Goal: Task Accomplishment & Management: Manage account settings

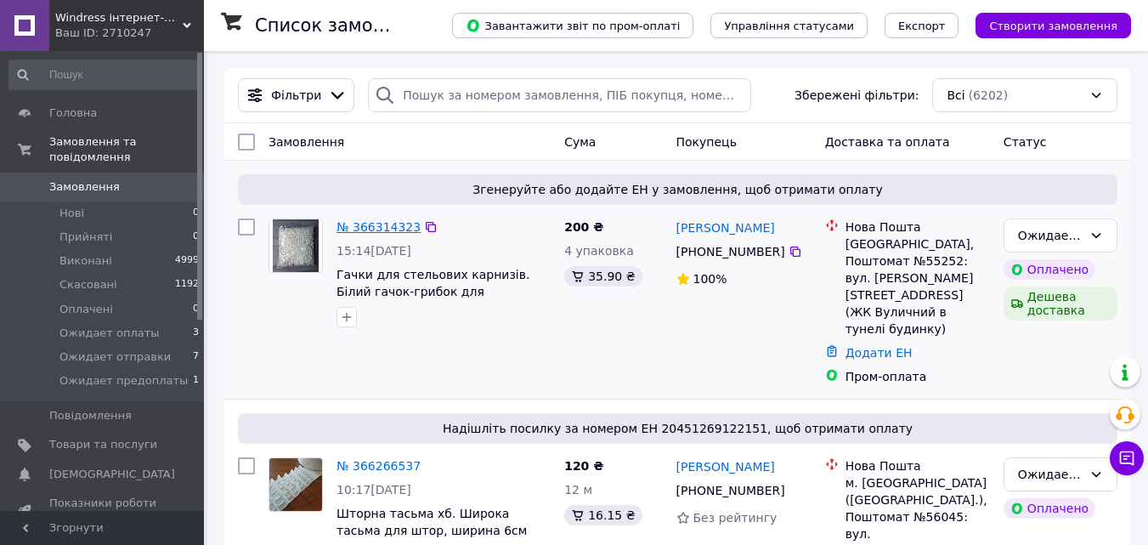
click at [376, 227] on link "№ 366314323" at bounding box center [379, 227] width 84 height 14
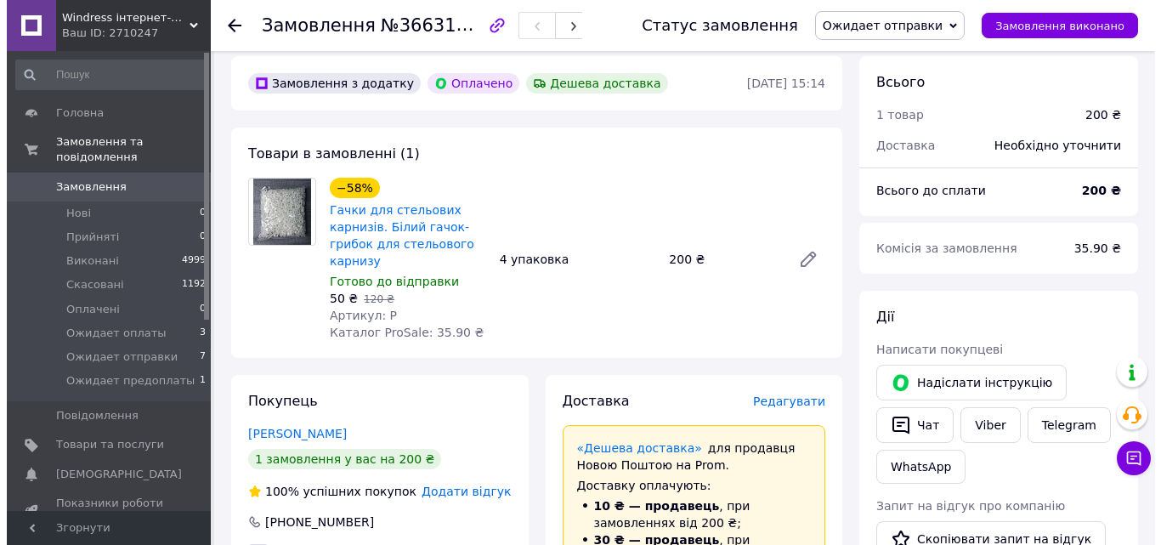
scroll to position [170, 0]
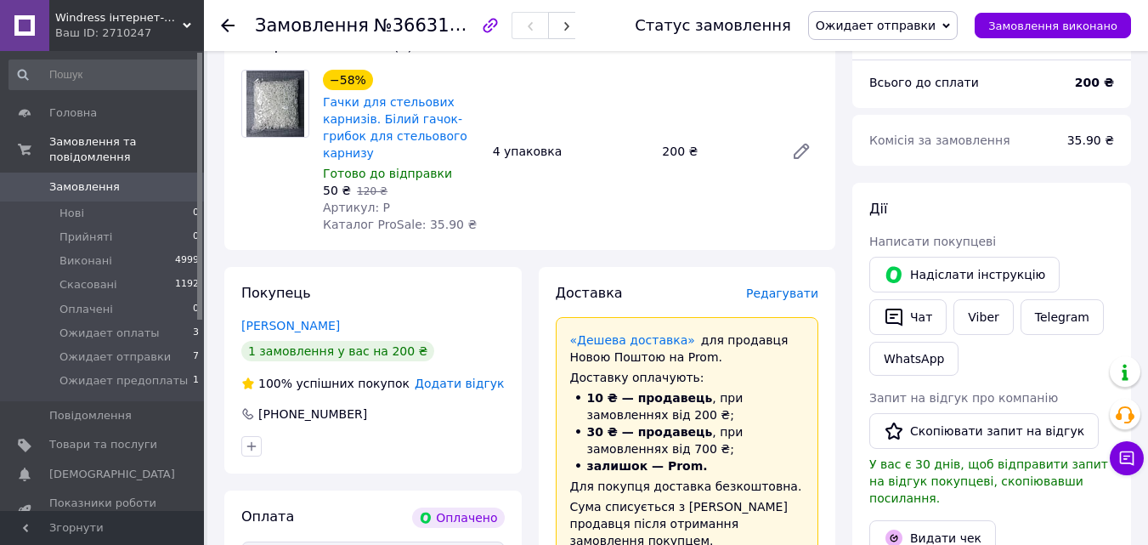
click at [777, 298] on span "Редагувати" at bounding box center [782, 293] width 72 height 14
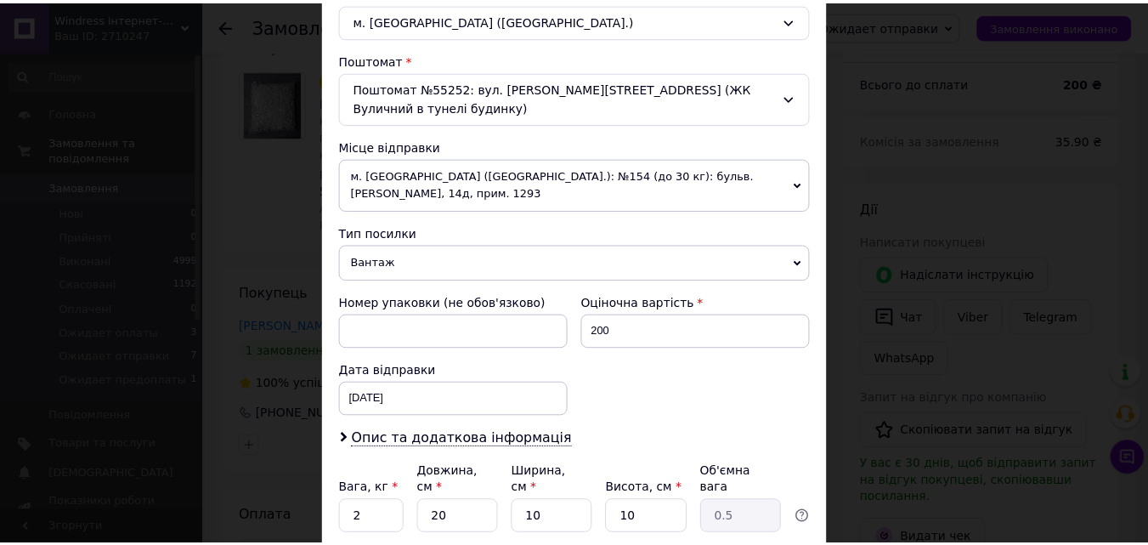
scroll to position [584, 0]
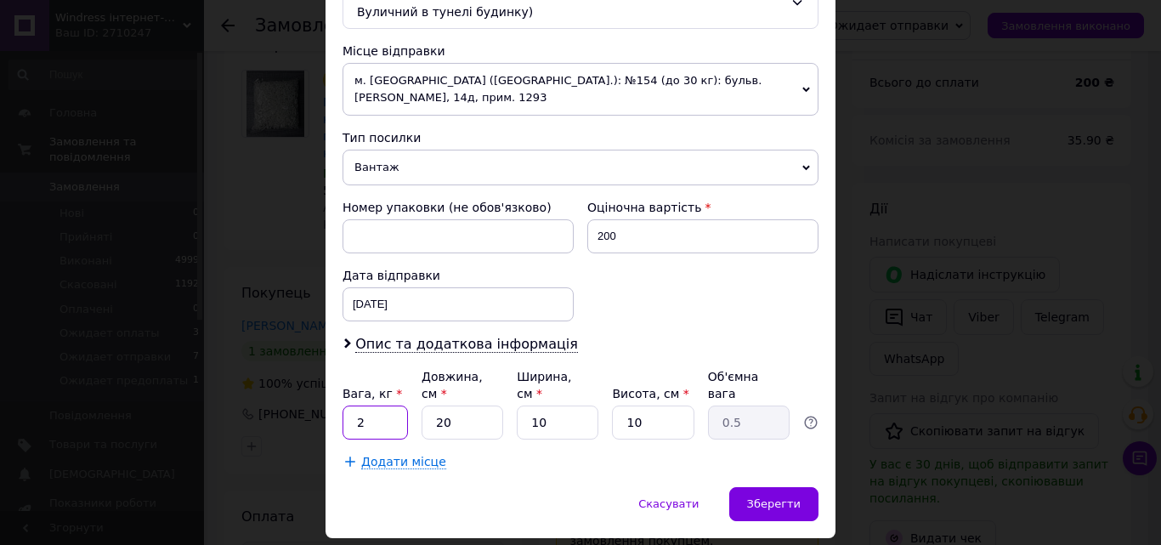
click at [373, 405] on input "2" at bounding box center [375, 422] width 65 height 34
type input "0.5"
click at [795, 497] on span "Зберегти" at bounding box center [774, 503] width 54 height 13
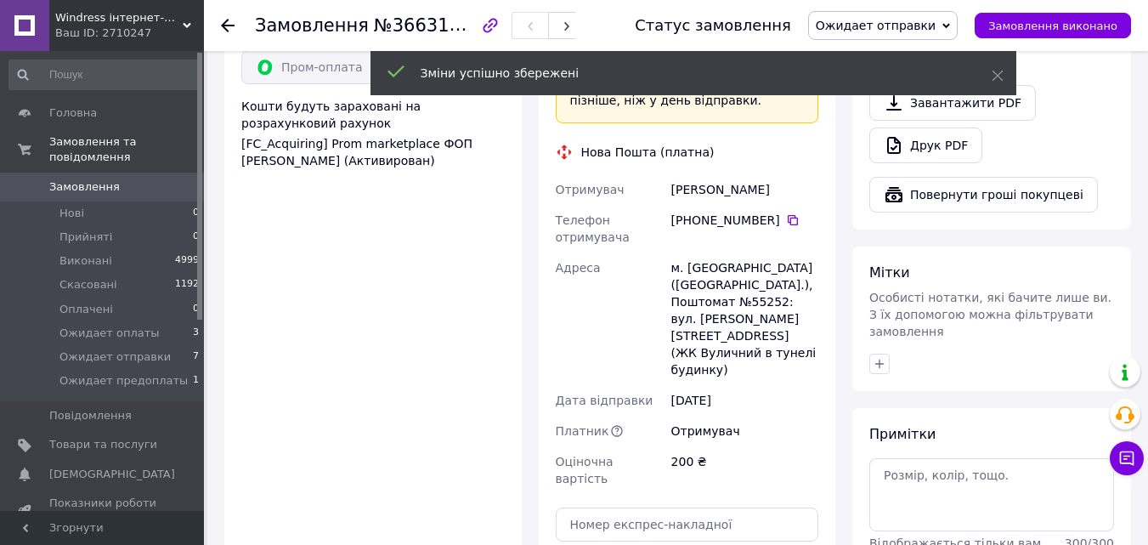
scroll to position [850, 0]
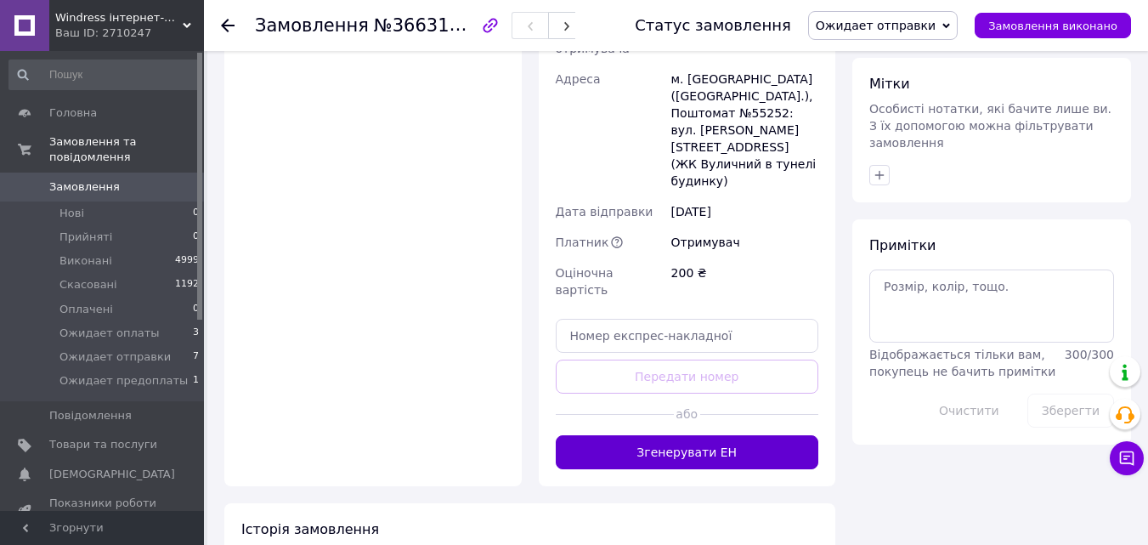
click at [727, 435] on button "Згенерувати ЕН" at bounding box center [688, 452] width 264 height 34
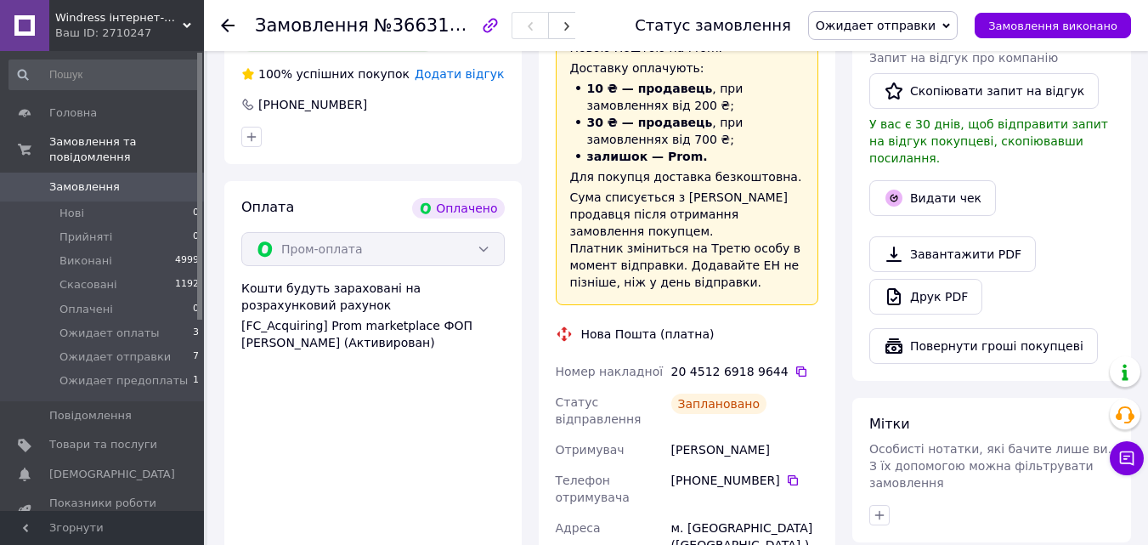
scroll to position [510, 0]
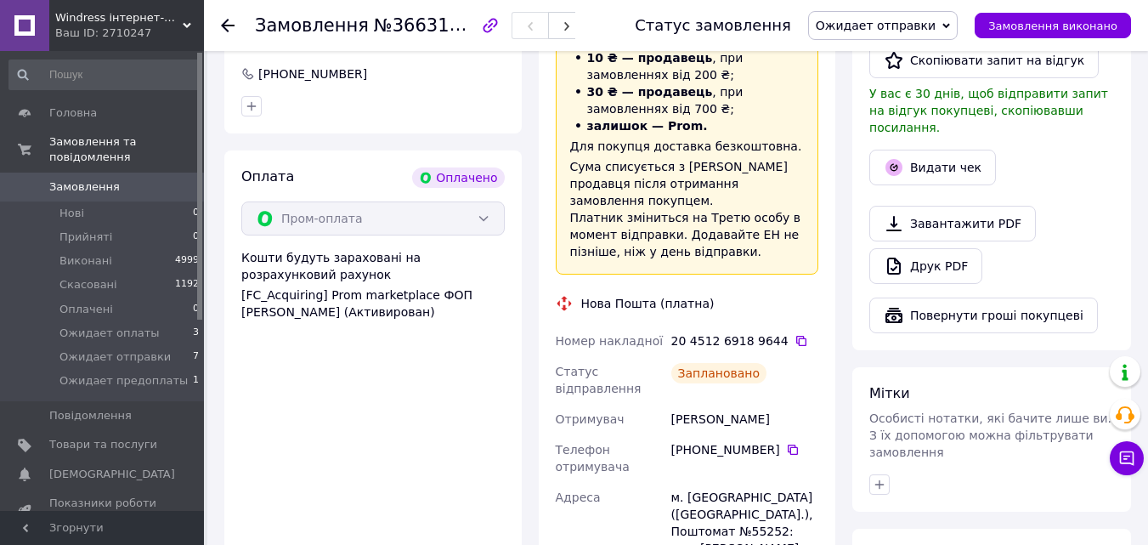
click at [227, 26] on use at bounding box center [228, 26] width 14 height 14
